Goal: Entertainment & Leisure: Consume media (video, audio)

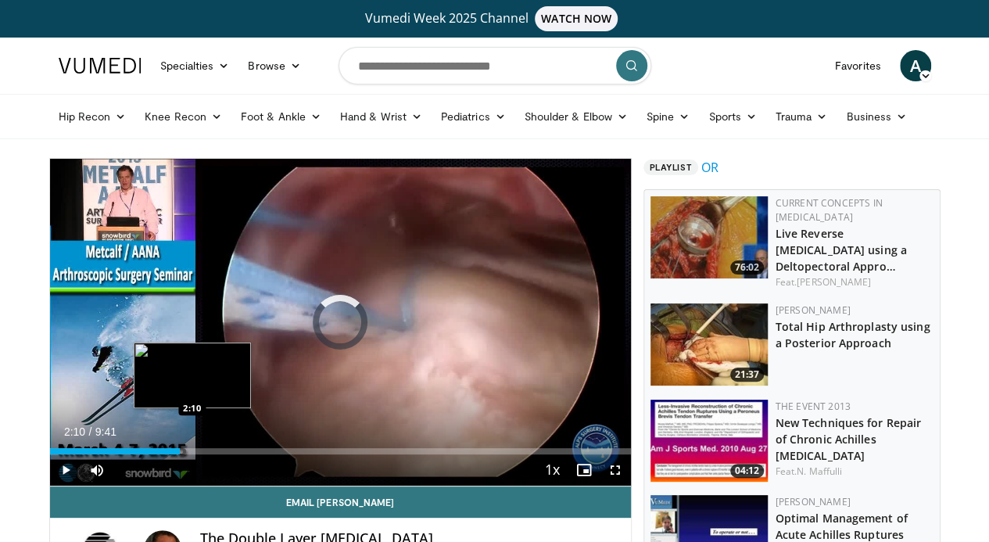
click at [152, 454] on div "Loaded : 6.86% 0:01 2:10" at bounding box center [340, 451] width 581 height 6
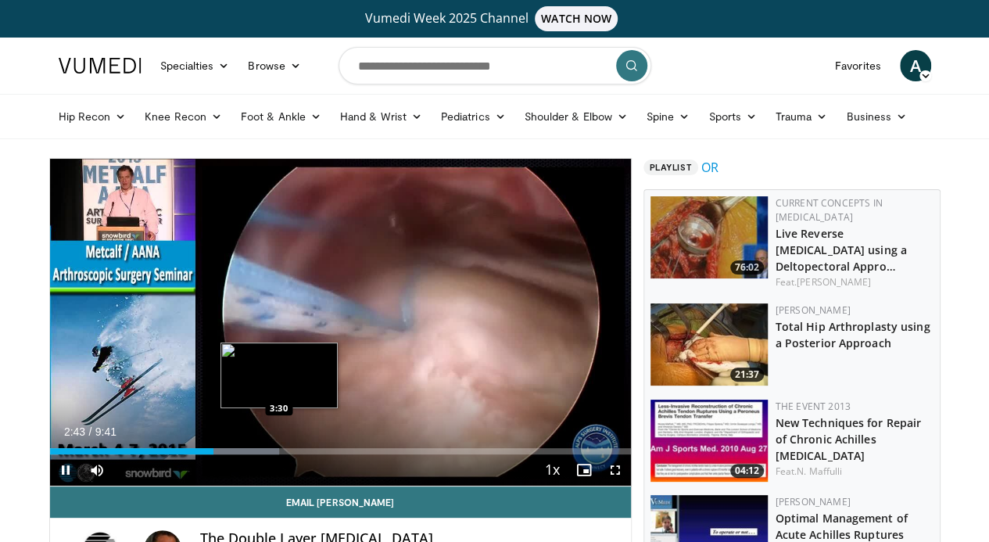
click at [238, 454] on div "Loaded : 39.50% 2:43 3:30" at bounding box center [340, 451] width 581 height 6
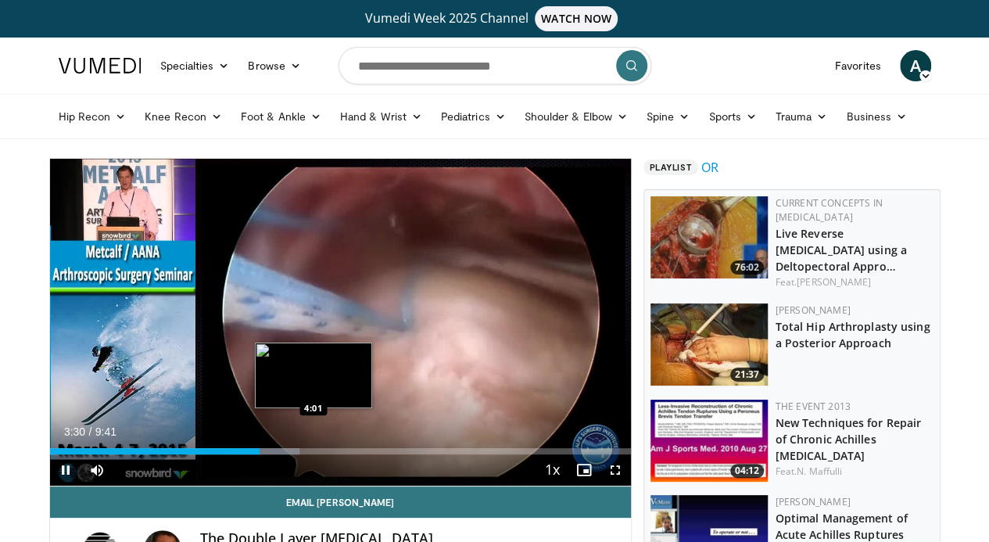
click at [274, 454] on div "Progress Bar" at bounding box center [265, 451] width 70 height 6
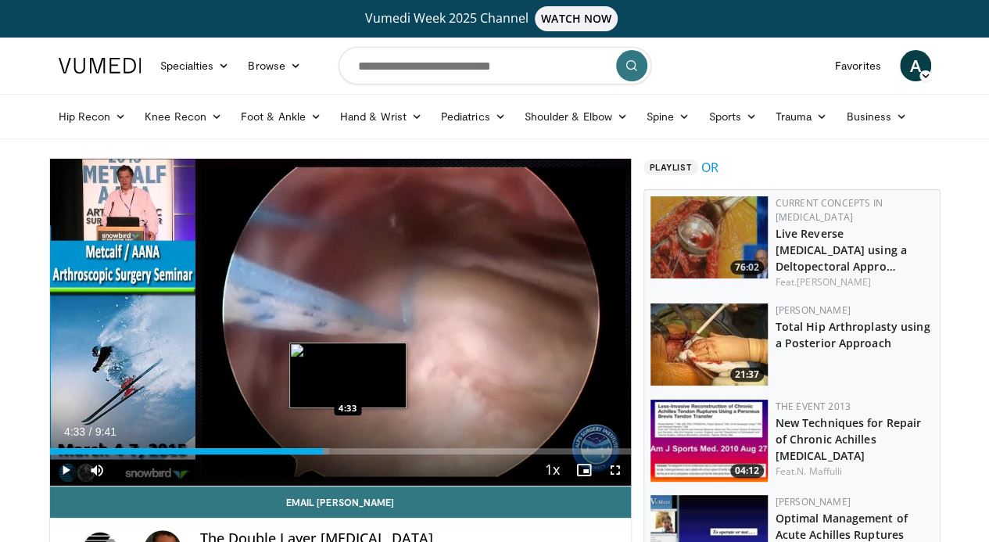
click at [308, 454] on div "Loaded : 48.17% 4:33 4:33" at bounding box center [340, 446] width 581 height 15
